Goal: Task Accomplishment & Management: Manage account settings

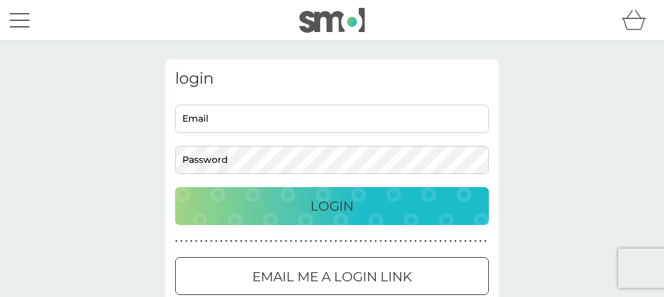
click at [0, 0] on div "Cookie Consent Prompt" at bounding box center [0, 0] width 0 height 0
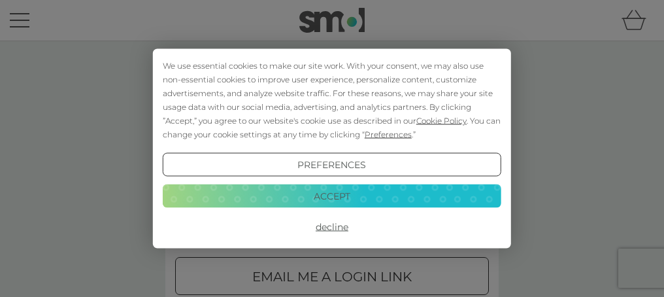
click at [307, 197] on button "Accept" at bounding box center [332, 196] width 339 height 24
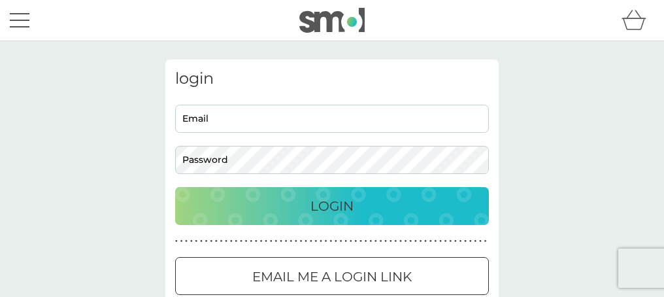
click at [256, 113] on input "Email" at bounding box center [332, 119] width 314 height 28
type input "[EMAIL_ADDRESS][DOMAIN_NAME]"
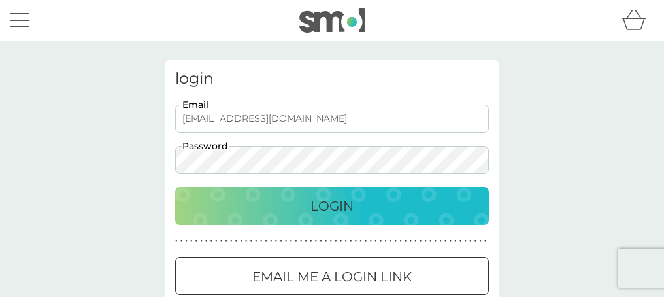
click at [305, 212] on div "Login" at bounding box center [332, 205] width 288 height 21
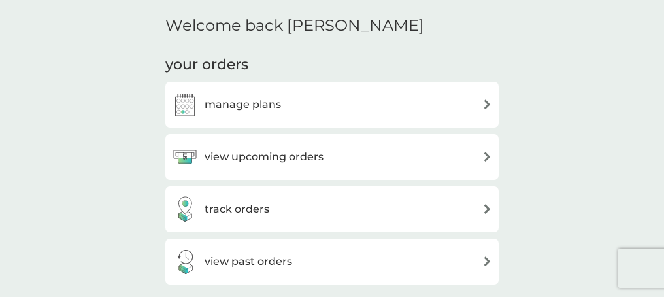
scroll to position [390, 0]
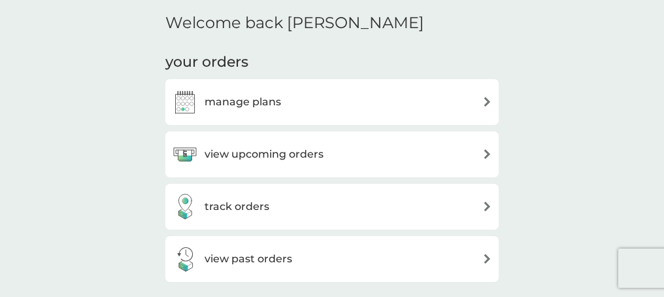
click at [263, 103] on h3 "manage plans" at bounding box center [243, 101] width 76 height 17
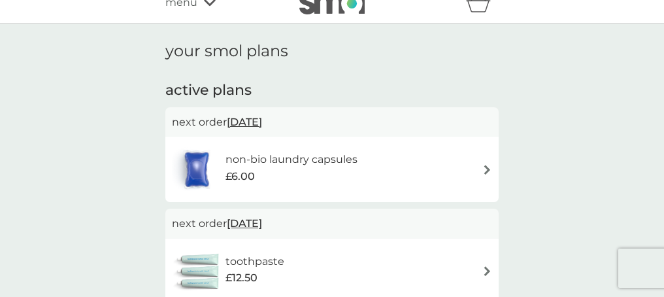
scroll to position [21, 0]
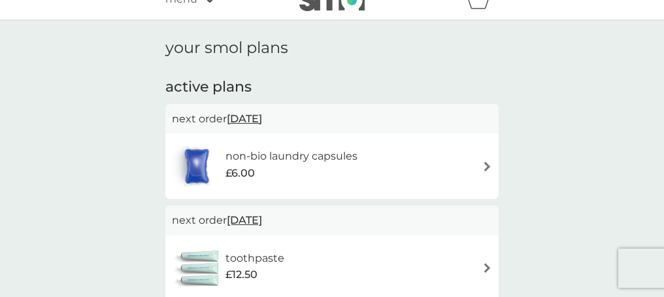
click at [434, 163] on div "non-bio laundry capsules £6.00" at bounding box center [332, 166] width 320 height 46
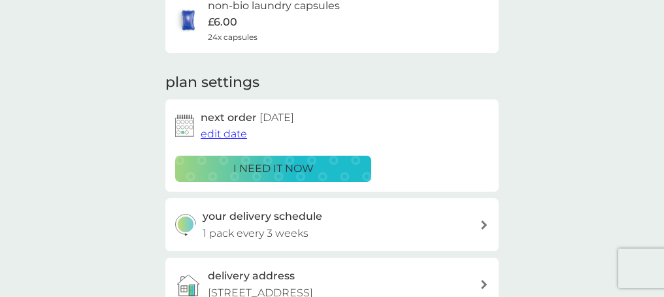
scroll to position [152, 0]
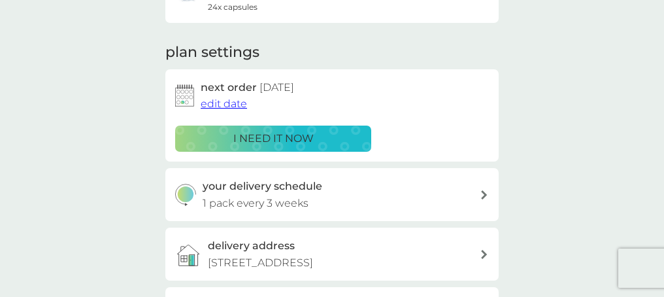
click at [214, 104] on span "edit date" at bounding box center [224, 103] width 46 height 12
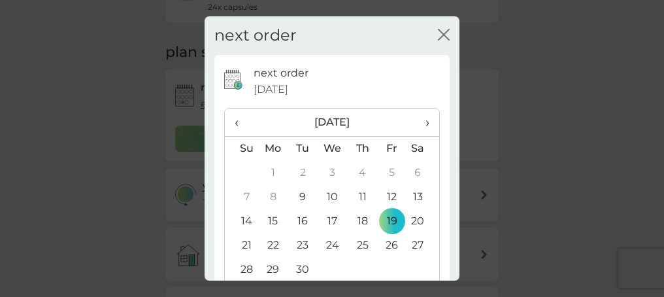
click at [299, 195] on td "9" at bounding box center [302, 197] width 29 height 24
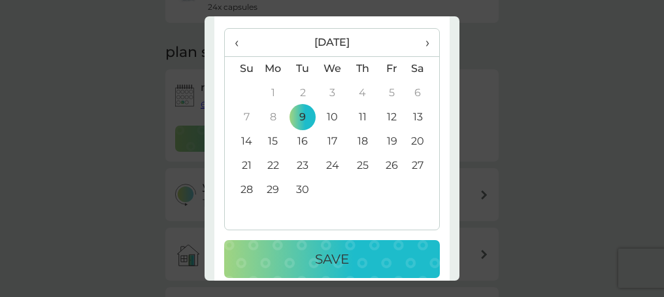
scroll to position [97, 0]
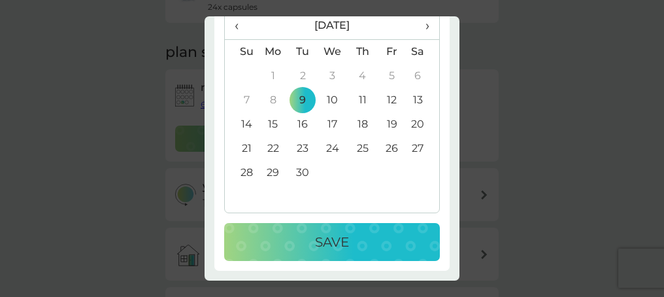
click at [334, 239] on p "Save" at bounding box center [332, 241] width 34 height 21
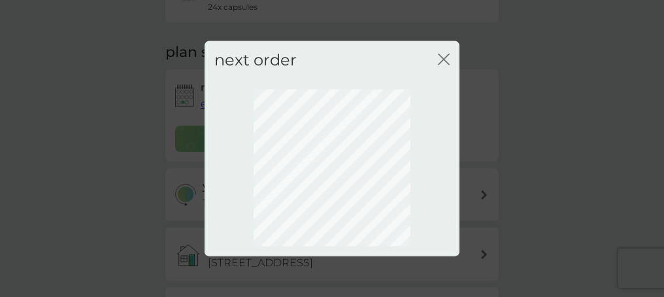
scroll to position [0, 0]
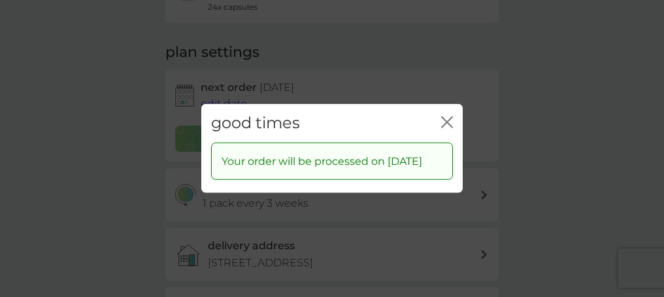
click at [445, 117] on icon "close" at bounding box center [444, 122] width 5 height 10
